Goal: Task Accomplishment & Management: Use online tool/utility

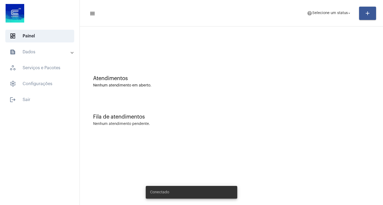
click at [331, 20] on mat-toolbar-row "menu help Selecione um status arrow_drop_down add" at bounding box center [231, 13] width 303 height 17
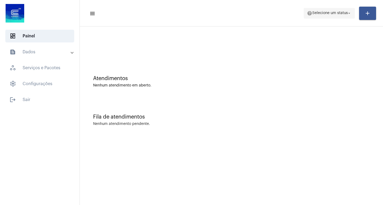
click at [338, 11] on span "Selecione um status" at bounding box center [330, 13] width 36 height 4
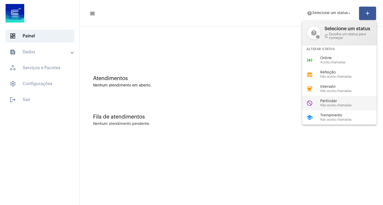
click at [315, 104] on div "do_not_disturb Particular Não aceita chamadas" at bounding box center [343, 103] width 83 height 14
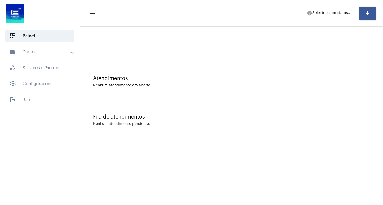
drag, startPoint x: 315, startPoint y: 104, endPoint x: 311, endPoint y: 104, distance: 4.3
click at [313, 104] on div "Fila de atendimentos Nenhum atendimento pendente." at bounding box center [231, 117] width 298 height 39
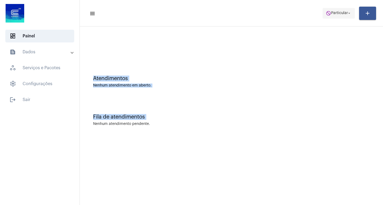
click at [333, 14] on span "Particular" at bounding box center [339, 13] width 17 height 4
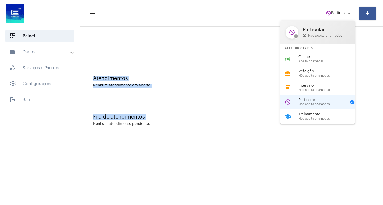
drag, startPoint x: 321, startPoint y: 55, endPoint x: 296, endPoint y: 61, distance: 26.2
click at [316, 56] on span "Online" at bounding box center [328, 57] width 61 height 4
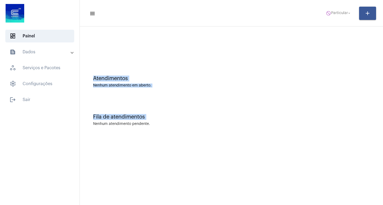
click at [228, 76] on div "Atendimentos" at bounding box center [231, 79] width 276 height 6
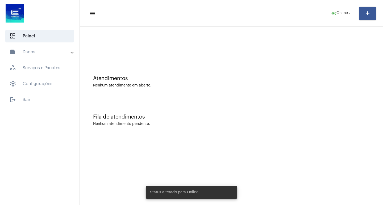
click at [130, 129] on div "Fila de atendimentos Nenhum atendimento pendente." at bounding box center [231, 117] width 298 height 39
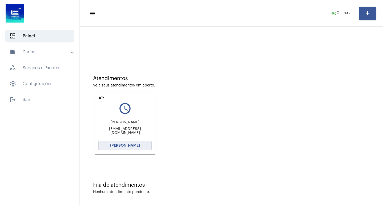
click at [121, 147] on span "[PERSON_NAME]" at bounding box center [125, 146] width 30 height 4
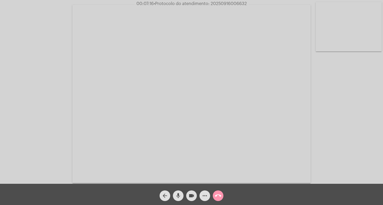
click at [210, 50] on video at bounding box center [191, 94] width 238 height 179
click at [145, 89] on video at bounding box center [96, 93] width 183 height 137
click at [235, 5] on span "• Protocolo do atendimento: 20250916006632" at bounding box center [200, 4] width 93 height 4
copy span "20250916006632"
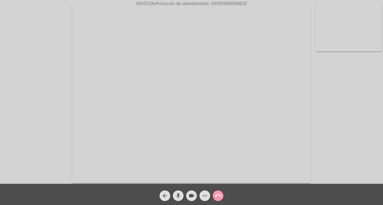
click at [382, 70] on div "Acessando Câmera e Microfone..." at bounding box center [191, 92] width 383 height 184
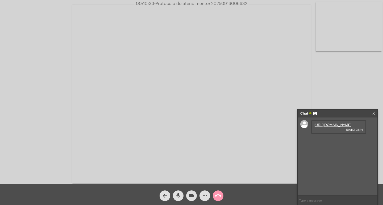
click at [337, 127] on link "[URL][DOMAIN_NAME]" at bounding box center [332, 125] width 37 height 4
click at [326, 142] on link "[URL][DOMAIN_NAME]" at bounding box center [332, 140] width 37 height 4
click at [334, 157] on link "[URL][DOMAIN_NAME]" at bounding box center [332, 155] width 37 height 4
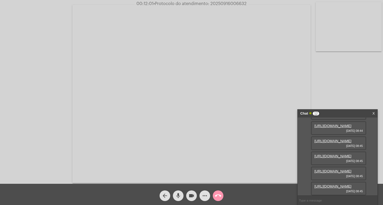
scroll to position [248, 0]
click at [304, 40] on video at bounding box center [191, 94] width 238 height 179
drag, startPoint x: 337, startPoint y: 187, endPoint x: 332, endPoint y: 186, distance: 4.6
drag, startPoint x: 332, startPoint y: 186, endPoint x: 243, endPoint y: 141, distance: 99.3
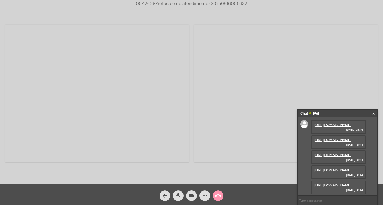
click at [241, 141] on video at bounding box center [285, 93] width 183 height 137
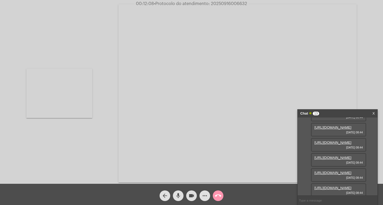
scroll to position [53, 0]
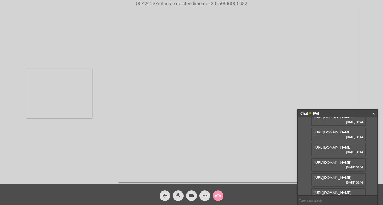
click at [328, 126] on div "[URL][DOMAIN_NAME] [DATE] 08:44" at bounding box center [338, 120] width 55 height 14
click at [101, 76] on div "Acessando Câmera e Microfone..." at bounding box center [192, 93] width 382 height 184
click at [328, 119] on link "[URL][DOMAIN_NAME]" at bounding box center [332, 117] width 37 height 4
click at [82, 85] on video at bounding box center [59, 93] width 66 height 49
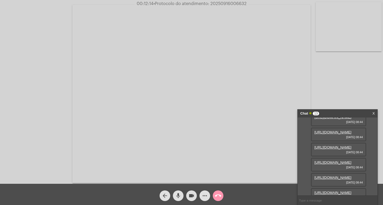
scroll to position [80, 0]
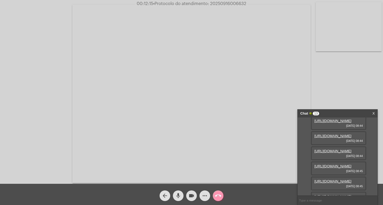
click at [331, 108] on link "[URL][DOMAIN_NAME]" at bounding box center [332, 106] width 37 height 4
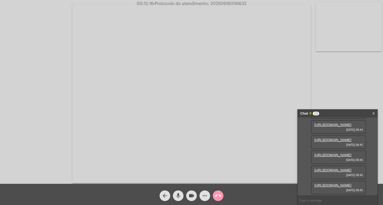
scroll to position [106, 0]
click at [331, 96] on link "[URL][DOMAIN_NAME]" at bounding box center [332, 94] width 37 height 4
click at [322, 98] on link "[URL][DOMAIN_NAME]" at bounding box center [332, 96] width 37 height 4
click at [334, 113] on link "[URL][DOMAIN_NAME]" at bounding box center [332, 111] width 37 height 4
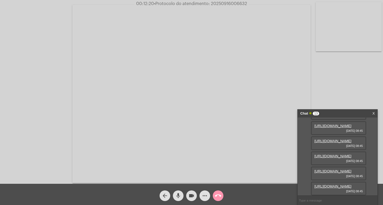
scroll to position [186, 0]
click at [334, 128] on link "[URL][DOMAIN_NAME]" at bounding box center [332, 126] width 37 height 4
click at [334, 143] on link "[URL][DOMAIN_NAME]" at bounding box center [332, 141] width 37 height 4
click at [324, 154] on link "[URL][DOMAIN_NAME]" at bounding box center [332, 156] width 37 height 4
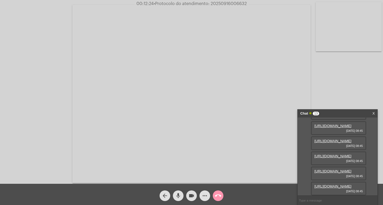
scroll to position [276, 0]
click at [330, 170] on link "[URL][DOMAIN_NAME]" at bounding box center [332, 172] width 37 height 4
click at [334, 182] on div "[URL][DOMAIN_NAME] [DATE] 08:45" at bounding box center [338, 189] width 55 height 14
click at [335, 185] on link "[URL][DOMAIN_NAME]" at bounding box center [332, 187] width 37 height 4
drag, startPoint x: 314, startPoint y: 32, endPoint x: 304, endPoint y: 35, distance: 11.2
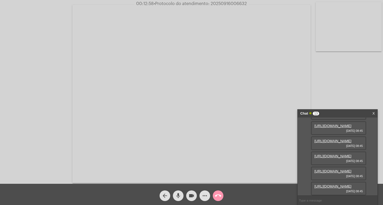
click at [305, 36] on video at bounding box center [191, 94] width 238 height 179
click at [333, 185] on link "[URL][DOMAIN_NAME]" at bounding box center [332, 187] width 37 height 4
click at [209, 10] on div "Acessando Câmera e Microfone..." at bounding box center [285, 93] width 183 height 183
click at [205, 191] on span "more_horiz" at bounding box center [204, 196] width 6 height 11
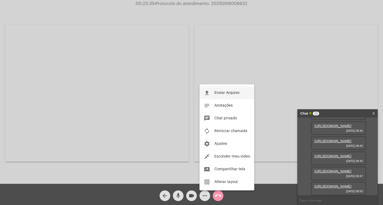
click at [213, 88] on button "file_upload Enviar Arquivo" at bounding box center [226, 93] width 55 height 13
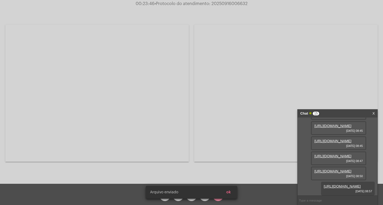
scroll to position [357, 0]
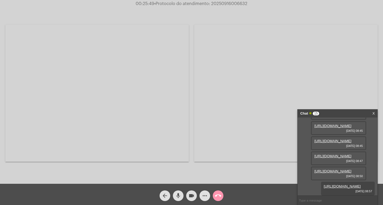
click at [226, 2] on span "• Protocolo do atendimento: 20250916006632" at bounding box center [200, 4] width 93 height 4
copy span "20250916006632"
click at [312, 200] on input "text" at bounding box center [337, 200] width 80 height 9
paste input "20250916006632"
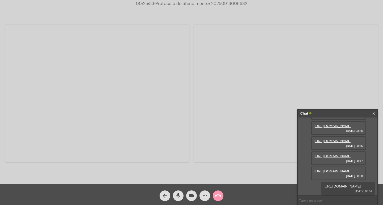
type input "20250916006632"
click at [352, 113] on div "Chat" at bounding box center [331, 114] width 63 height 8
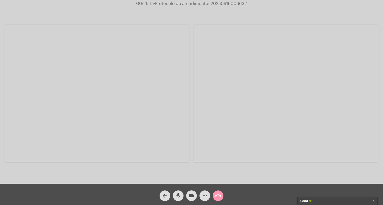
click at [189, 196] on mat-icon "videocam" at bounding box center [191, 196] width 6 height 6
click at [180, 194] on mat-icon "mic" at bounding box center [178, 196] width 6 height 6
click at [219, 197] on mat-icon "call_end" at bounding box center [218, 196] width 6 height 6
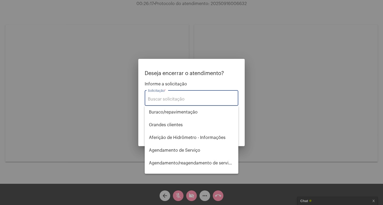
click at [180, 99] on input "Solicitação *" at bounding box center [191, 99] width 87 height 5
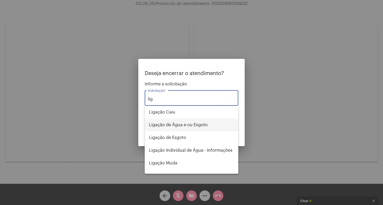
click at [182, 125] on span "Ligação de Água e ou Esgoto" at bounding box center [191, 125] width 85 height 13
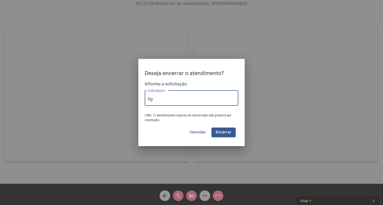
type input "Ligação de Água e ou Esgoto"
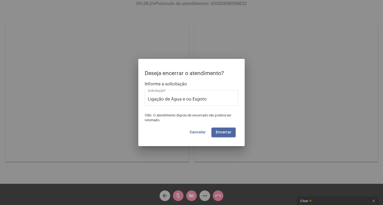
click at [228, 132] on span "Encerrar" at bounding box center [223, 133] width 16 height 4
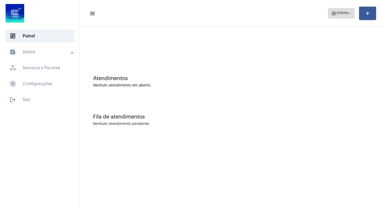
click at [336, 13] on span "Online" at bounding box center [341, 13] width 11 height 4
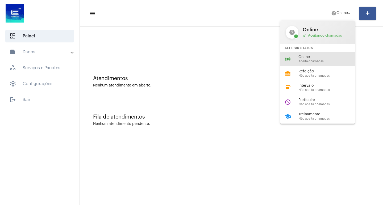
click at [318, 63] on div "online_prediction Online Aceita chamadas" at bounding box center [321, 59] width 83 height 14
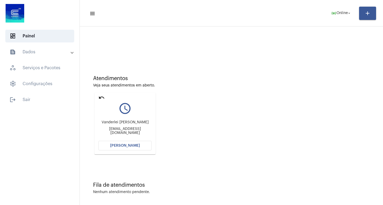
click at [103, 95] on mat-icon "undo" at bounding box center [101, 98] width 6 height 6
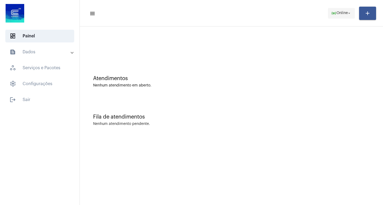
click at [349, 13] on mat-icon "arrow_drop_down" at bounding box center [348, 13] width 5 height 5
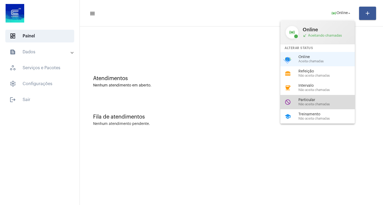
click at [317, 107] on div "do_not_disturb Particular Não aceita chamadas" at bounding box center [321, 102] width 83 height 14
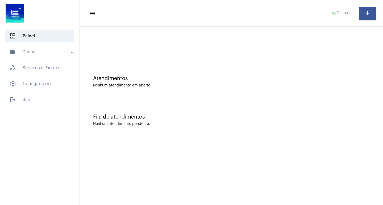
drag, startPoint x: 257, startPoint y: 85, endPoint x: 269, endPoint y: 86, distance: 12.0
click at [265, 85] on div "Nenhum atendimento em aberto." at bounding box center [231, 86] width 276 height 4
click at [331, 15] on span "do_not_disturb Particular arrow_drop_down" at bounding box center [338, 13] width 26 height 10
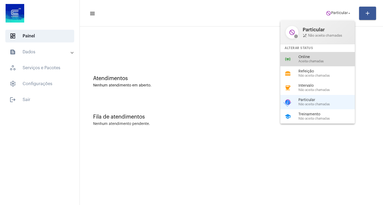
click at [317, 53] on div "online_prediction Online Aceita chamadas" at bounding box center [321, 59] width 83 height 14
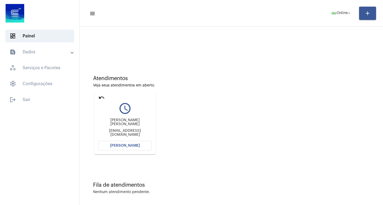
click at [119, 155] on div "undo query_builder [PERSON_NAME] [PERSON_NAME] [EMAIL_ADDRESS][DOMAIN_NAME] [PE…" at bounding box center [125, 124] width 64 height 64
click at [119, 151] on mat-card "undo query_builder [PERSON_NAME] [PERSON_NAME] [EMAIL_ADDRESS][DOMAIN_NAME] [PE…" at bounding box center [124, 124] width 61 height 62
click at [106, 144] on button "[PERSON_NAME]" at bounding box center [124, 146] width 53 height 10
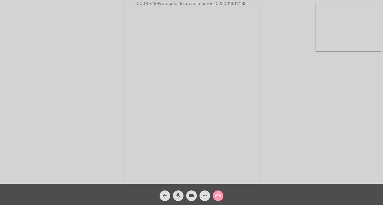
click at [206, 196] on mat-icon "more_horiz" at bounding box center [204, 196] width 6 height 6
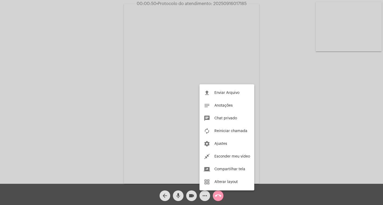
click at [260, 102] on div at bounding box center [191, 102] width 383 height 205
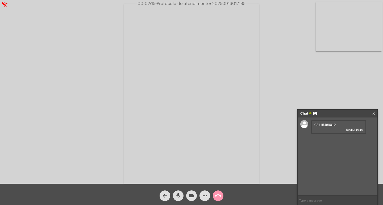
click at [324, 126] on span "02115489012" at bounding box center [325, 125] width 22 height 4
copy span "02115489012"
click at [327, 140] on link "[URL][DOMAIN_NAME]" at bounding box center [332, 140] width 37 height 4
click at [341, 157] on link "[URL][DOMAIN_NAME]" at bounding box center [332, 155] width 37 height 4
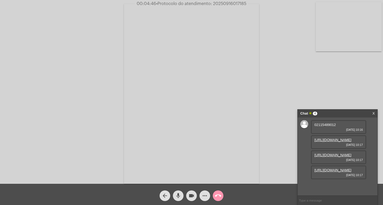
scroll to position [20, 0]
click at [341, 172] on link "[URL][DOMAIN_NAME]" at bounding box center [332, 170] width 37 height 4
click at [273, 5] on div "00:05:07 • Protocolo do atendimento: 20250916017185" at bounding box center [191, 3] width 383 height 5
click at [194, 193] on mat-icon "videocam" at bounding box center [191, 196] width 6 height 6
click at [180, 192] on span "mic" at bounding box center [178, 196] width 6 height 11
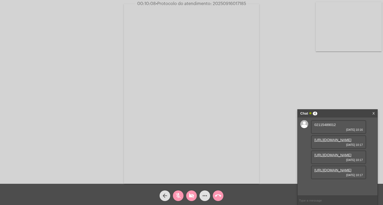
click at [195, 197] on button "videocam_off" at bounding box center [191, 196] width 11 height 11
click at [178, 194] on mat-icon "mic_off" at bounding box center [178, 196] width 6 height 6
click at [227, 0] on div "Acessando Câmera e Microfone..." at bounding box center [191, 92] width 383 height 184
click at [227, 1] on span "00:11:45 • Protocolo do atendimento: 20250916017185" at bounding box center [191, 3] width 111 height 5
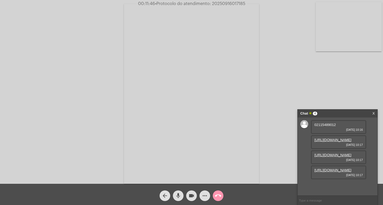
click at [227, 1] on span "00:11:46 • Protocolo do atendimento: 20250916017185" at bounding box center [191, 3] width 111 height 5
copy span "20250916017185"
click at [307, 201] on input "text" at bounding box center [337, 200] width 80 height 9
paste input "20250916017185"
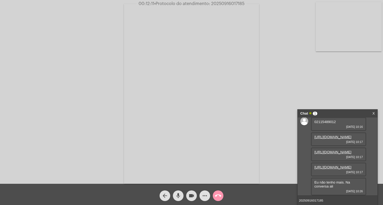
scroll to position [39, 0]
type input "20250916017185"
click at [214, 193] on button "call_end" at bounding box center [218, 196] width 11 height 11
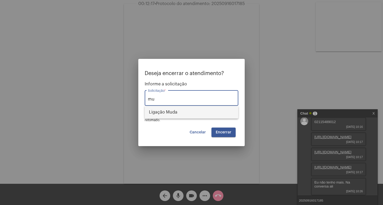
click at [198, 115] on span "Ligação Muda" at bounding box center [191, 112] width 85 height 13
type input "Ligação Muda"
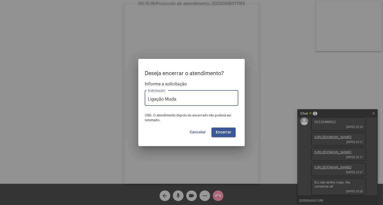
click at [227, 133] on span "Encerrar" at bounding box center [223, 133] width 16 height 4
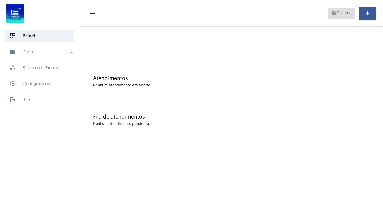
click at [348, 10] on span "help Online arrow_drop_down" at bounding box center [341, 13] width 20 height 10
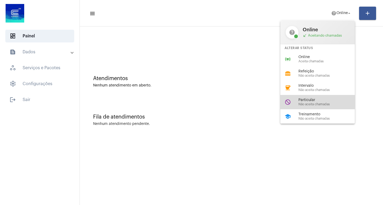
click at [307, 98] on div "do_not_disturb Particular Não aceita chamadas" at bounding box center [321, 102] width 83 height 14
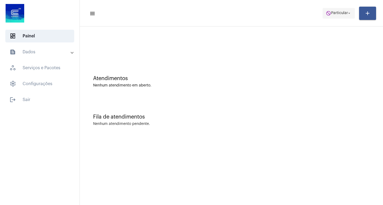
click at [328, 9] on span "do_not_disturb Particular arrow_drop_down" at bounding box center [338, 13] width 26 height 10
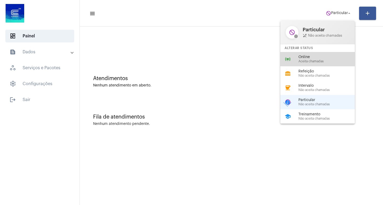
click at [303, 63] on span "Aceita chamadas" at bounding box center [328, 61] width 61 height 3
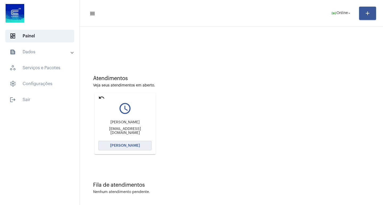
click at [145, 143] on button "[PERSON_NAME]" at bounding box center [124, 146] width 53 height 10
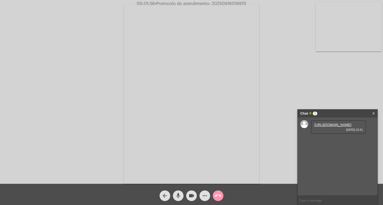
click at [332, 127] on link "[URL][DOMAIN_NAME]" at bounding box center [332, 125] width 37 height 4
click at [340, 142] on link "[URL][DOMAIN_NAME]" at bounding box center [332, 140] width 37 height 4
click at [332, 157] on link "[URL][DOMAIN_NAME]" at bounding box center [332, 155] width 37 height 4
click at [334, 157] on link "[URL][DOMAIN_NAME]" at bounding box center [332, 155] width 37 height 4
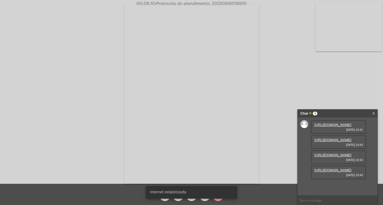
scroll to position [32, 0]
click at [330, 172] on link "[URL][DOMAIN_NAME]" at bounding box center [332, 170] width 37 height 4
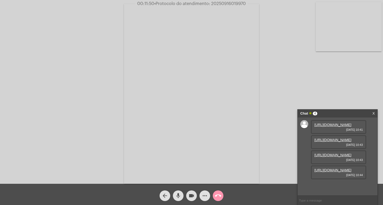
click at [333, 153] on link "[URL][DOMAIN_NAME]" at bounding box center [332, 155] width 37 height 4
click at [336, 155] on link "[URL][DOMAIN_NAME]" at bounding box center [332, 155] width 37 height 4
click at [223, 1] on div "Acessando Câmera e Microfone..." at bounding box center [191, 92] width 383 height 184
click at [225, 3] on span "• Protocolo do atendimento: 20250916019970" at bounding box center [199, 4] width 91 height 4
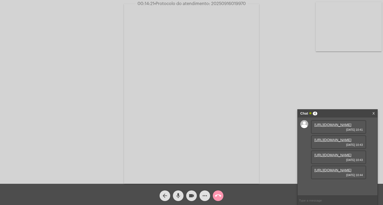
click at [225, 3] on span "• Protocolo do atendimento: 20250916019970" at bounding box center [199, 4] width 91 height 4
copy span "20250916019970"
click at [342, 69] on div "Acessando Câmera e Microfone..." at bounding box center [192, 93] width 382 height 184
click at [205, 192] on span "more_horiz" at bounding box center [204, 196] width 6 height 11
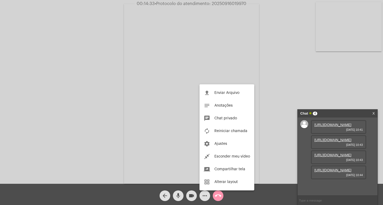
click at [224, 86] on div "file_upload Enviar Arquivo notes Anotações chat Chat privado autorenew Reinicia…" at bounding box center [226, 137] width 55 height 106
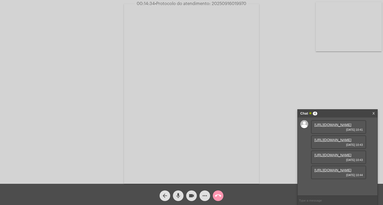
click at [202, 190] on div "more_horiz" at bounding box center [204, 194] width 13 height 13
click at [203, 198] on mat-icon "more_horiz" at bounding box center [204, 196] width 6 height 6
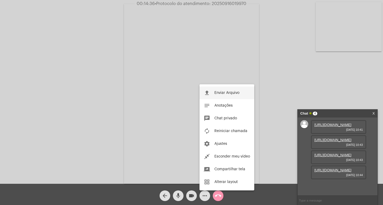
click at [214, 92] on button "file_upload Enviar Arquivo" at bounding box center [226, 93] width 55 height 13
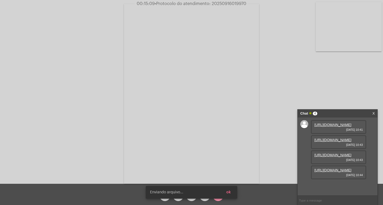
scroll to position [59, 0]
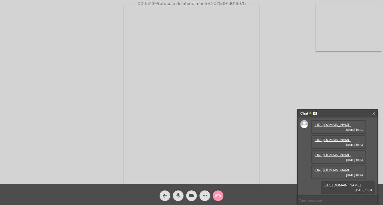
click at [312, 198] on input "text" at bounding box center [337, 200] width 80 height 9
paste input "20250916019970"
type input "20250916019970"
click at [207, 204] on div "arrow_back mic videocam more_horiz call_end" at bounding box center [191, 194] width 383 height 21
click at [207, 197] on mat-icon "more_horiz" at bounding box center [204, 196] width 6 height 6
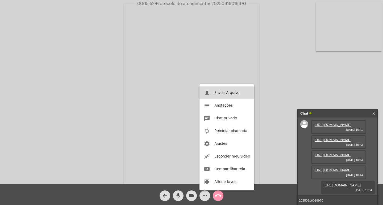
click at [238, 96] on button "file_upload Enviar Arquivo" at bounding box center [226, 93] width 55 height 13
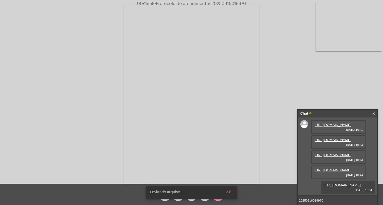
scroll to position [86, 0]
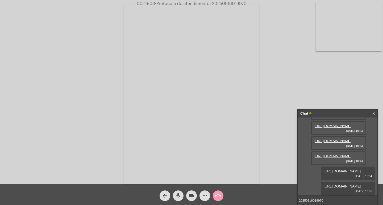
click at [328, 201] on input "20250916019970" at bounding box center [337, 200] width 80 height 9
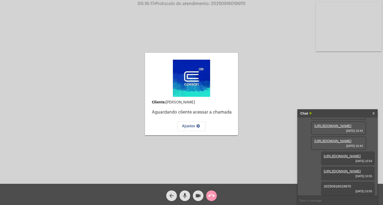
scroll to position [101, 0]
click at [209, 194] on mat-icon "call_end" at bounding box center [211, 196] width 6 height 6
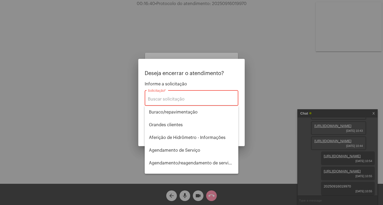
click at [195, 95] on div "Solicitação *" at bounding box center [191, 97] width 87 height 17
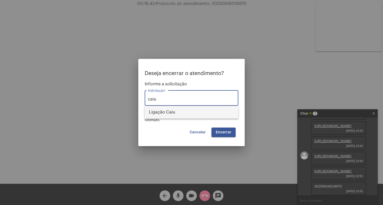
click at [198, 111] on span "Ligação Caiu" at bounding box center [191, 112] width 85 height 13
type input "Ligação Caiu"
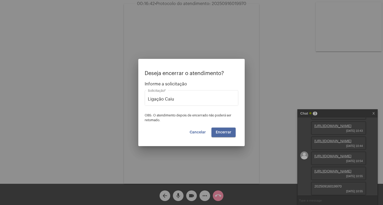
click at [226, 128] on button "Encerrar" at bounding box center [223, 133] width 24 height 10
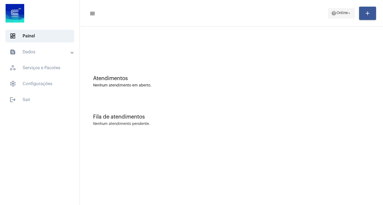
drag, startPoint x: 358, startPoint y: 17, endPoint x: 352, endPoint y: 15, distance: 6.1
click at [358, 17] on app-status-menu "help Online arrow_drop_down" at bounding box center [343, 13] width 31 height 11
click at [345, 14] on span "Online" at bounding box center [341, 13] width 11 height 4
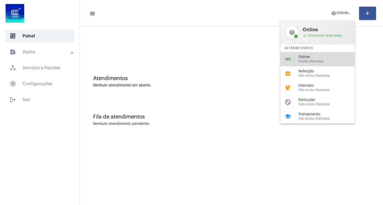
click at [339, 54] on div "online_prediction Online Aceita chamadas" at bounding box center [321, 59] width 83 height 14
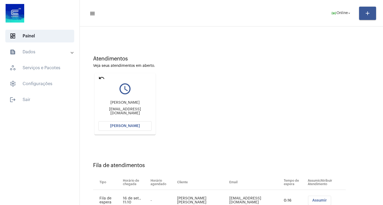
scroll to position [40, 0]
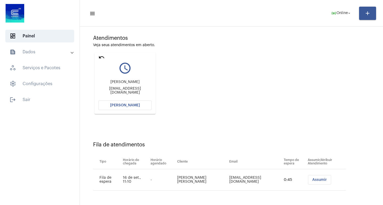
click at [121, 103] on button "[PERSON_NAME]" at bounding box center [124, 106] width 53 height 10
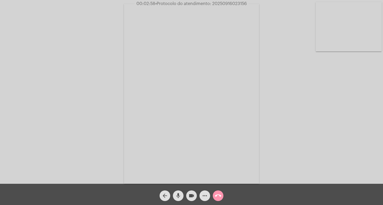
click at [192, 198] on mat-icon "videocam" at bounding box center [191, 196] width 6 height 6
click at [182, 197] on button "mic" at bounding box center [178, 196] width 11 height 11
click at [190, 201] on span "videocam_off" at bounding box center [191, 196] width 6 height 11
click at [174, 194] on button "mic_off" at bounding box center [178, 196] width 11 height 11
click at [189, 197] on mat-icon "videocam" at bounding box center [191, 196] width 6 height 6
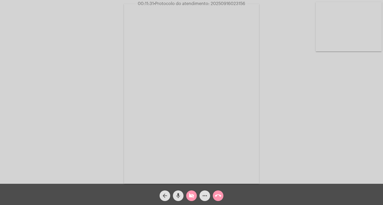
click at [230, 3] on span "• Protocolo do atendimento: 20250916023156" at bounding box center [199, 4] width 91 height 4
copy span "20250916023156"
click at [202, 195] on mat-icon "more_horiz" at bounding box center [204, 196] width 6 height 6
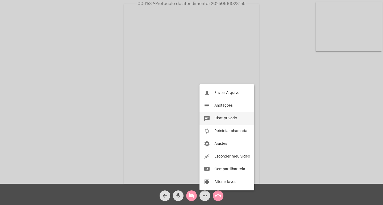
click at [228, 115] on button "chat Chat privado" at bounding box center [226, 118] width 55 height 13
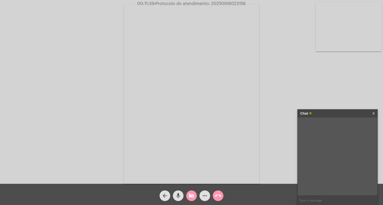
click at [322, 202] on input "text" at bounding box center [337, 200] width 80 height 9
paste input "20250916023156"
type input "20250916023156"
click at [190, 197] on mat-icon "videocam_off" at bounding box center [191, 196] width 6 height 6
click at [360, 197] on input "20250916023156" at bounding box center [337, 200] width 80 height 9
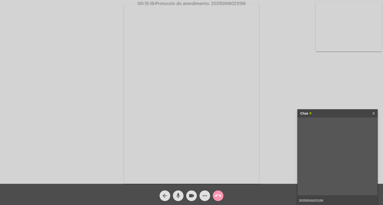
click at [189, 199] on mat-icon "videocam" at bounding box center [191, 196] width 6 height 6
click at [189, 197] on mat-icon "videocam_off" at bounding box center [191, 196] width 6 height 6
click at [345, 196] on input "20250916023156" at bounding box center [337, 200] width 80 height 9
click at [340, 110] on div "Chat" at bounding box center [331, 114] width 63 height 8
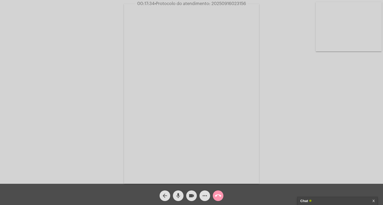
click at [192, 192] on span "videocam" at bounding box center [191, 196] width 6 height 11
click at [177, 193] on mat-icon "mic" at bounding box center [178, 196] width 6 height 6
click at [214, 196] on button "call_end" at bounding box center [218, 196] width 11 height 11
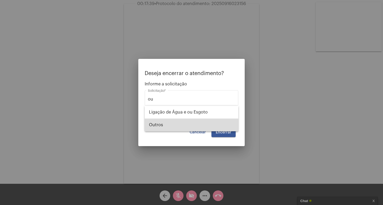
click at [208, 130] on span "Outros" at bounding box center [191, 125] width 85 height 13
type input "Outros"
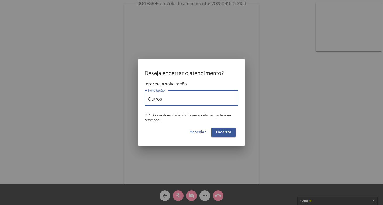
click at [221, 134] on button "Encerrar" at bounding box center [223, 133] width 24 height 10
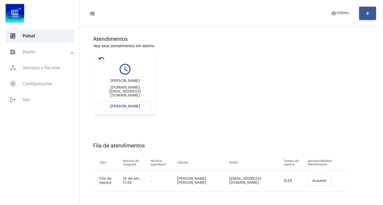
scroll to position [40, 0]
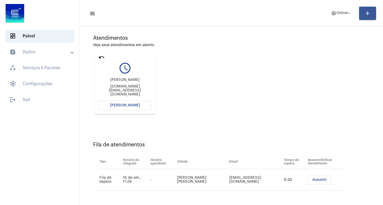
drag, startPoint x: 215, startPoint y: 45, endPoint x: 218, endPoint y: 43, distance: 3.3
click at [215, 45] on div "Veja seus atendimentos em aberto." at bounding box center [231, 45] width 276 height 4
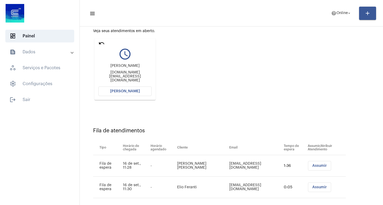
scroll to position [62, 0]
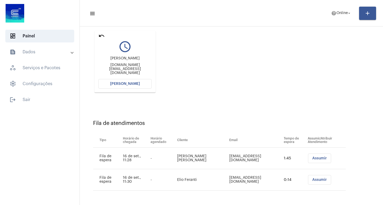
click at [138, 83] on span "[PERSON_NAME]" at bounding box center [125, 84] width 30 height 4
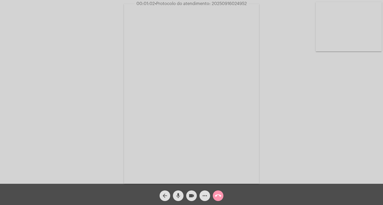
drag, startPoint x: 84, startPoint y: 55, endPoint x: 81, endPoint y: 57, distance: 4.0
click at [84, 56] on div "Acessando Câmera e Microfone..." at bounding box center [192, 93] width 382 height 184
click at [193, 197] on mat-icon "videocam" at bounding box center [191, 196] width 6 height 6
click at [181, 193] on mat-icon "mic" at bounding box center [178, 196] width 6 height 6
click at [177, 195] on mat-icon "mic_off" at bounding box center [178, 196] width 6 height 6
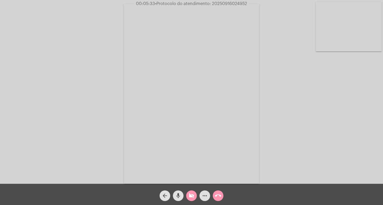
click at [189, 198] on mat-icon "videocam_off" at bounding box center [191, 196] width 6 height 6
click at [238, 3] on span "• Protocolo do atendimento: 20250916024952" at bounding box center [201, 4] width 92 height 4
copy span "20250916024952"
click at [209, 193] on button "more_horiz" at bounding box center [204, 196] width 11 height 11
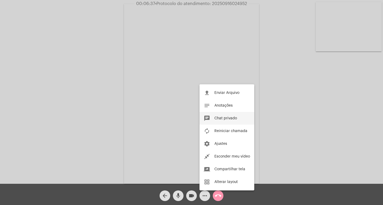
click at [222, 120] on span "Chat privado" at bounding box center [225, 119] width 23 height 4
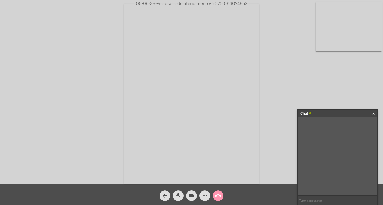
click at [333, 200] on input "text" at bounding box center [337, 200] width 80 height 9
paste input "20250916024952"
type input "20250916024952"
click at [334, 198] on input "20250916024952" at bounding box center [337, 200] width 80 height 9
click at [343, 110] on div "Chat" at bounding box center [331, 114] width 63 height 8
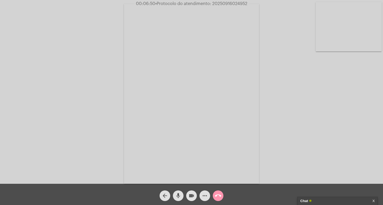
click at [192, 196] on mat-icon "videocam" at bounding box center [191, 196] width 6 height 6
click at [177, 195] on mat-icon "mic" at bounding box center [178, 196] width 6 height 6
click at [214, 194] on button "call_end" at bounding box center [218, 196] width 11 height 11
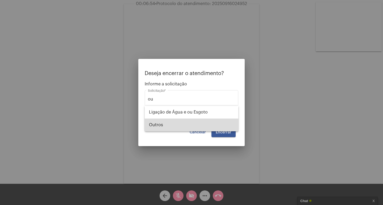
click at [201, 124] on span "Outros" at bounding box center [191, 125] width 85 height 13
type input "Outros"
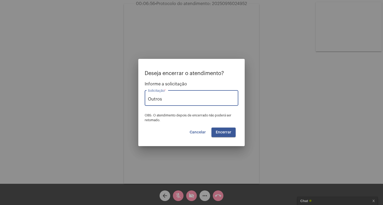
click at [222, 131] on span "Encerrar" at bounding box center [223, 133] width 16 height 4
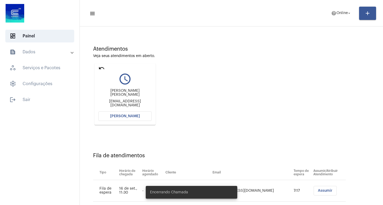
scroll to position [62, 0]
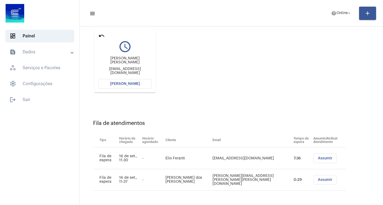
click at [127, 86] on button "[PERSON_NAME]" at bounding box center [124, 84] width 53 height 10
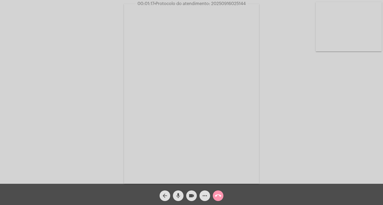
click at [205, 193] on mat-icon "more_horiz" at bounding box center [204, 196] width 6 height 6
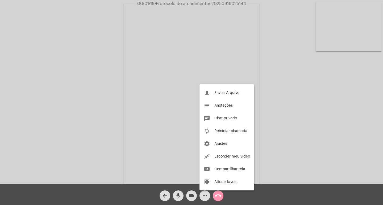
click at [205, 193] on div at bounding box center [191, 102] width 383 height 205
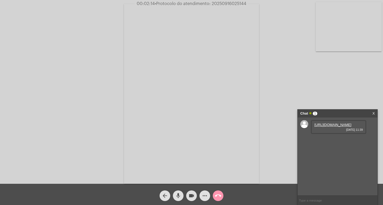
click at [317, 127] on link "[URL][DOMAIN_NAME]" at bounding box center [332, 125] width 37 height 4
click at [350, 149] on div "[URL][DOMAIN_NAME] [DATE] 11:40" at bounding box center [338, 143] width 55 height 14
click at [336, 142] on link "[URL][DOMAIN_NAME]" at bounding box center [332, 140] width 37 height 4
click at [337, 157] on link "[URL][DOMAIN_NAME]" at bounding box center [332, 155] width 37 height 4
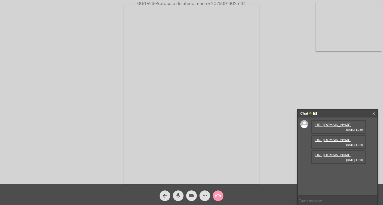
click at [196, 194] on button "videocam" at bounding box center [191, 196] width 11 height 11
click at [207, 195] on mat-icon "more_horiz" at bounding box center [204, 196] width 6 height 6
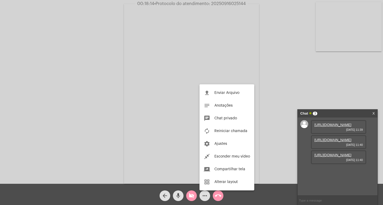
click at [192, 195] on div at bounding box center [191, 102] width 383 height 205
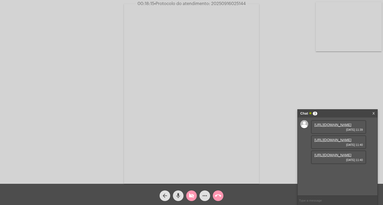
click at [193, 196] on mat-icon "videocam_off" at bounding box center [191, 196] width 6 height 6
click at [202, 197] on mat-icon "more_horiz" at bounding box center [204, 196] width 6 height 6
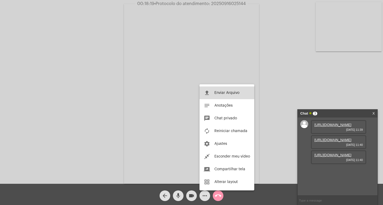
click at [211, 94] on button "file_upload Enviar Arquivo" at bounding box center [226, 93] width 55 height 13
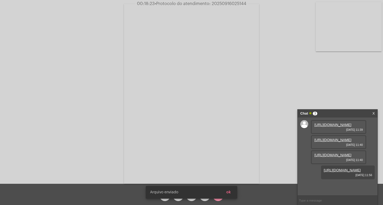
scroll to position [32, 0]
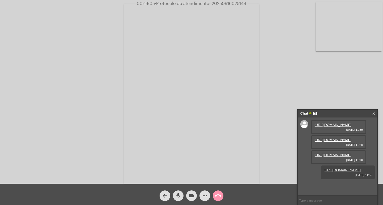
click at [238, 3] on span "• Protocolo do atendimento: 20250916025144" at bounding box center [200, 4] width 91 height 4
copy span "20250916025144"
click at [320, 201] on input "text" at bounding box center [337, 200] width 80 height 9
paste input "20250916025144"
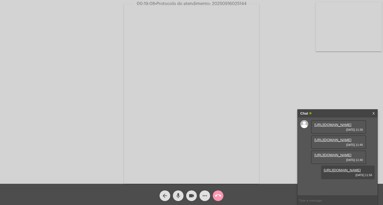
type input "20250916025144"
click at [333, 202] on input "20250916025144" at bounding box center [337, 200] width 80 height 9
click at [327, 112] on div "Chat" at bounding box center [331, 114] width 63 height 8
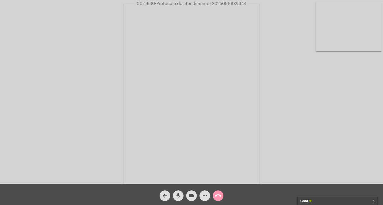
click at [189, 194] on mat-icon "videocam" at bounding box center [191, 196] width 6 height 6
click at [180, 194] on mat-icon "mic" at bounding box center [178, 196] width 6 height 6
click at [215, 195] on mat-icon "call_end" at bounding box center [218, 196] width 6 height 6
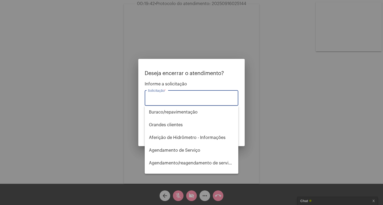
type input "y"
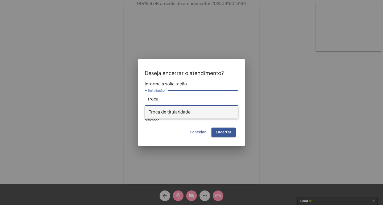
click at [189, 112] on span "Troca de titularidade" at bounding box center [191, 112] width 85 height 13
type input "Troca de titularidade"
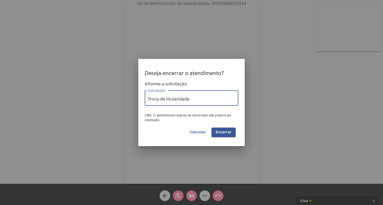
click at [224, 134] on span "Encerrar" at bounding box center [223, 133] width 16 height 4
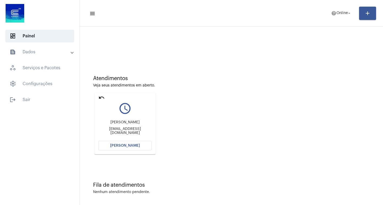
scroll to position [2, 0]
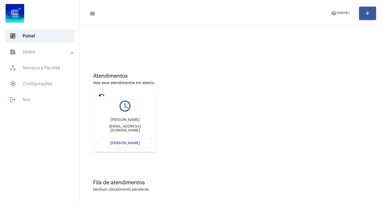
click at [138, 141] on button "[PERSON_NAME]" at bounding box center [124, 144] width 53 height 10
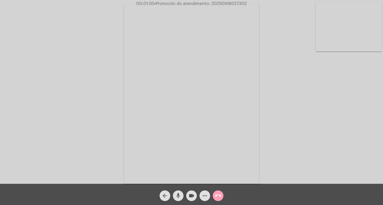
click at [213, 196] on button "call_end" at bounding box center [218, 196] width 11 height 11
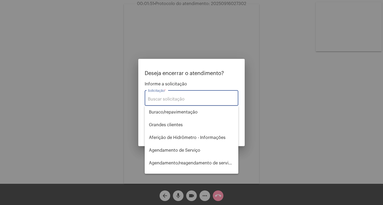
click at [197, 98] on input "Solicitação *" at bounding box center [191, 99] width 87 height 5
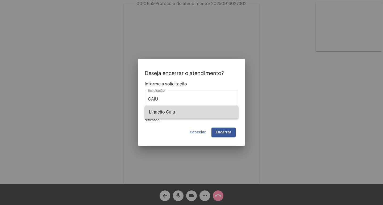
click at [200, 112] on span "Ligação Caiu" at bounding box center [191, 112] width 85 height 13
type input "Ligação Caiu"
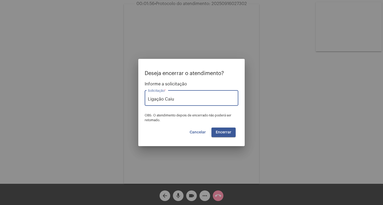
click at [217, 129] on button "Encerrar" at bounding box center [223, 133] width 24 height 10
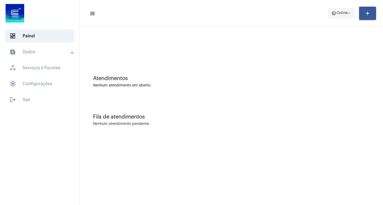
click at [332, 13] on mat-icon "help" at bounding box center [333, 13] width 5 height 5
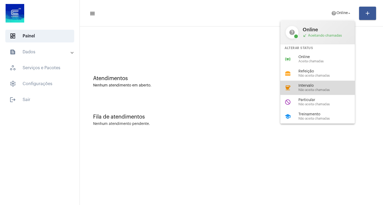
click at [306, 85] on span "Intervalo" at bounding box center [328, 86] width 61 height 4
